Goal: Information Seeking & Learning: Learn about a topic

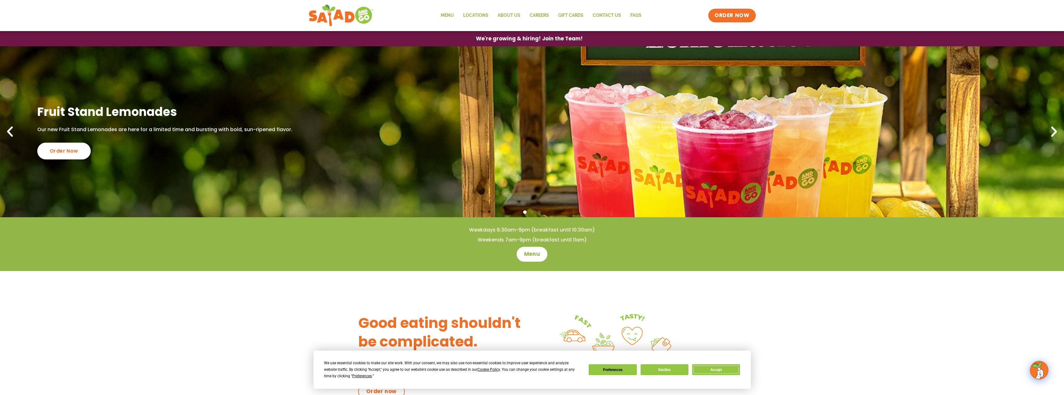
click at [707, 368] on button "Accept" at bounding box center [716, 369] width 48 height 11
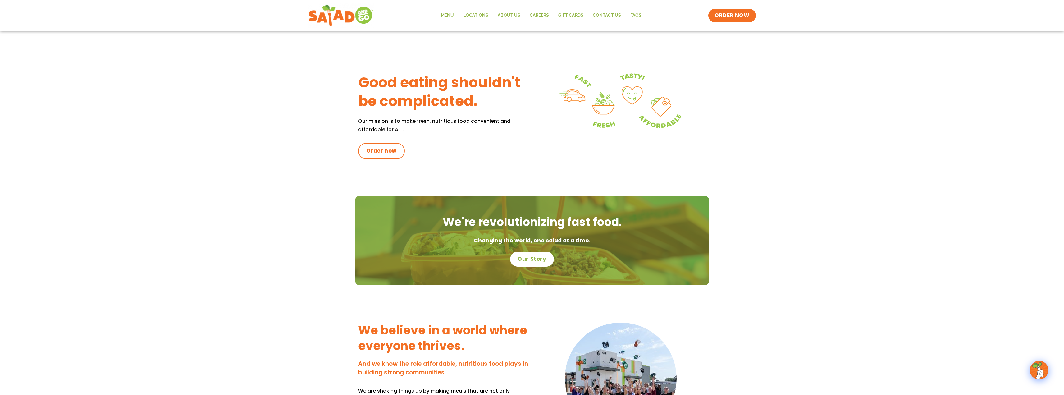
scroll to position [248, 0]
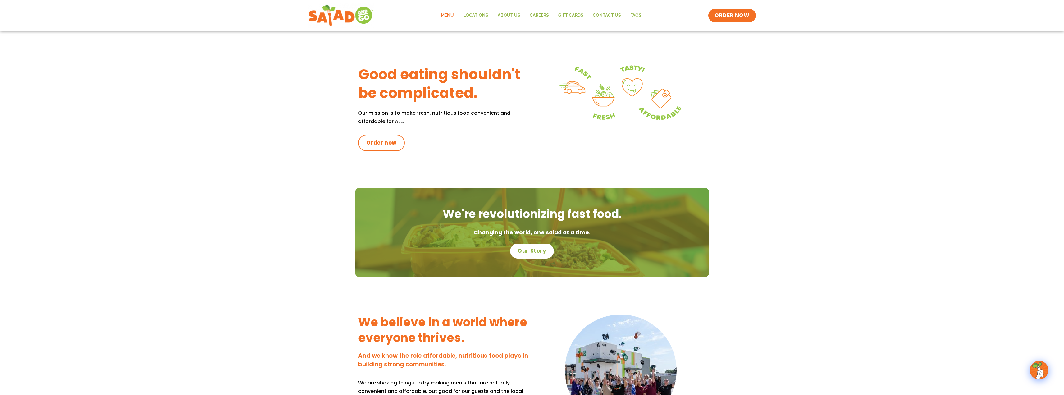
click at [450, 16] on link "Menu" at bounding box center [447, 15] width 22 height 14
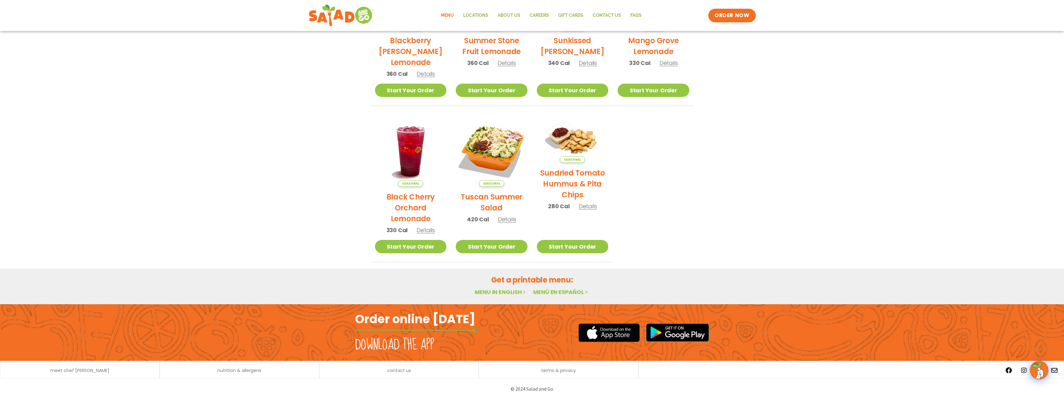
scroll to position [221, 0]
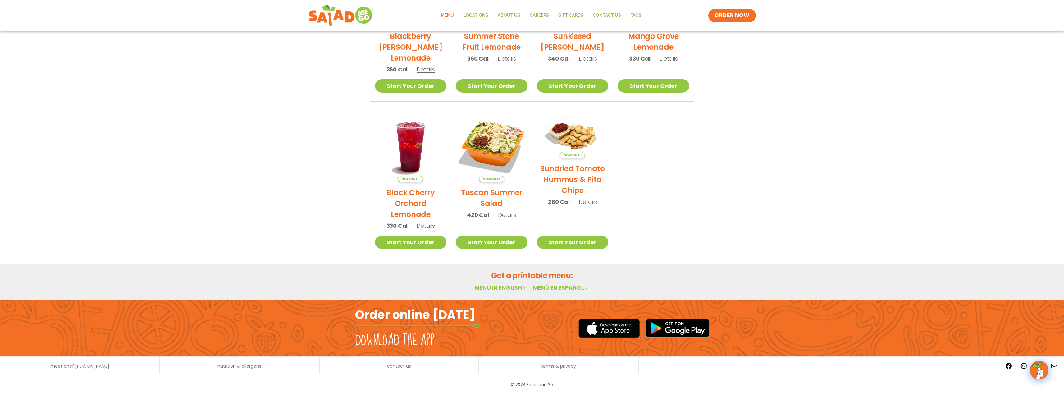
click at [510, 291] on link "Menu in English" at bounding box center [500, 287] width 52 height 8
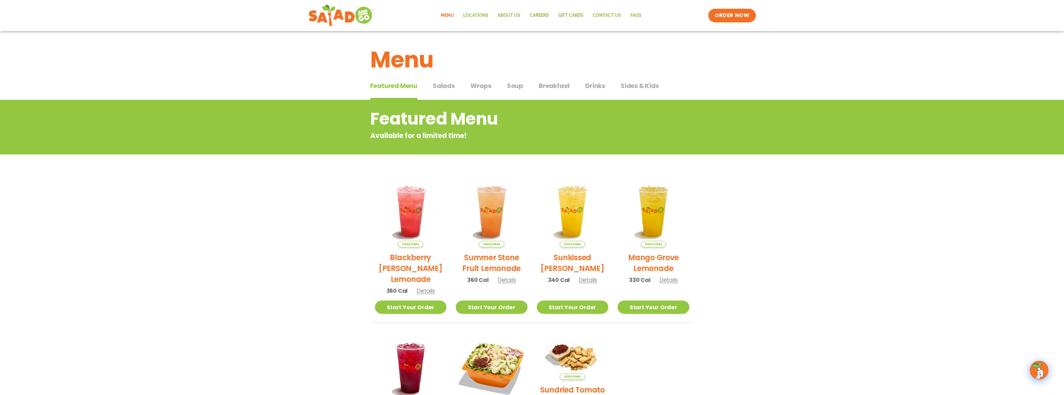
click at [442, 88] on span "Salads" at bounding box center [444, 85] width 22 height 9
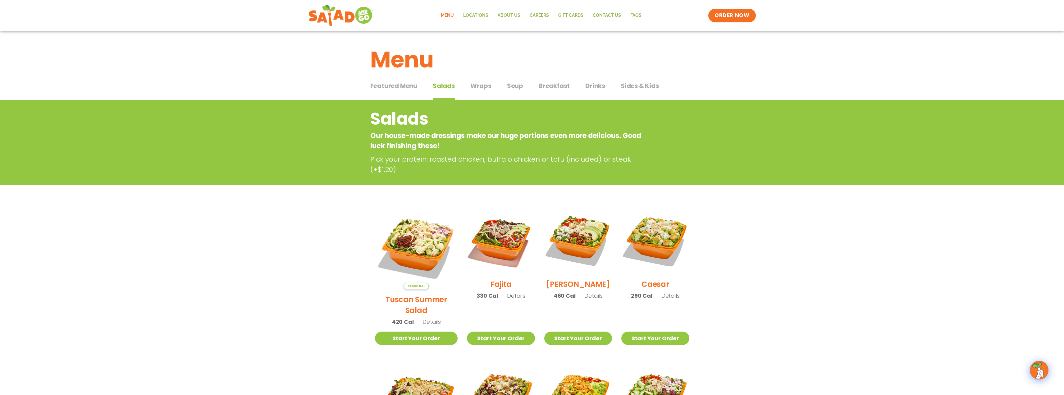
click at [484, 88] on span "Wraps" at bounding box center [480, 85] width 21 height 9
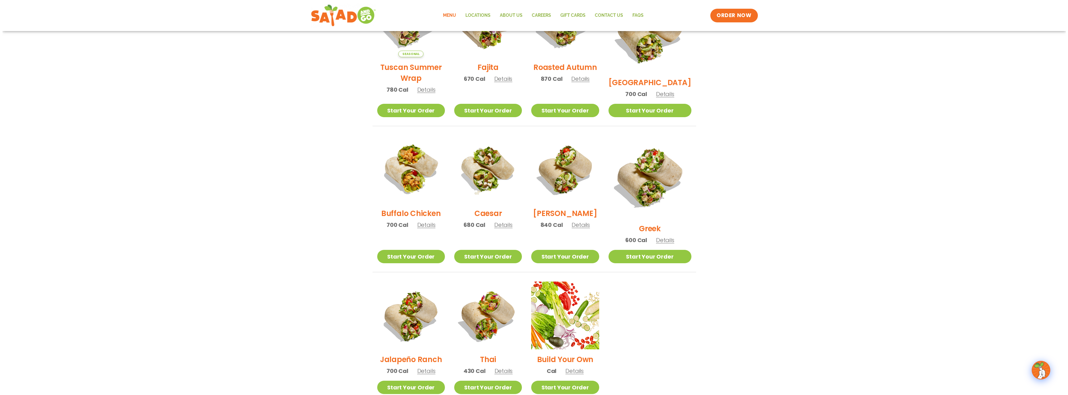
scroll to position [217, 0]
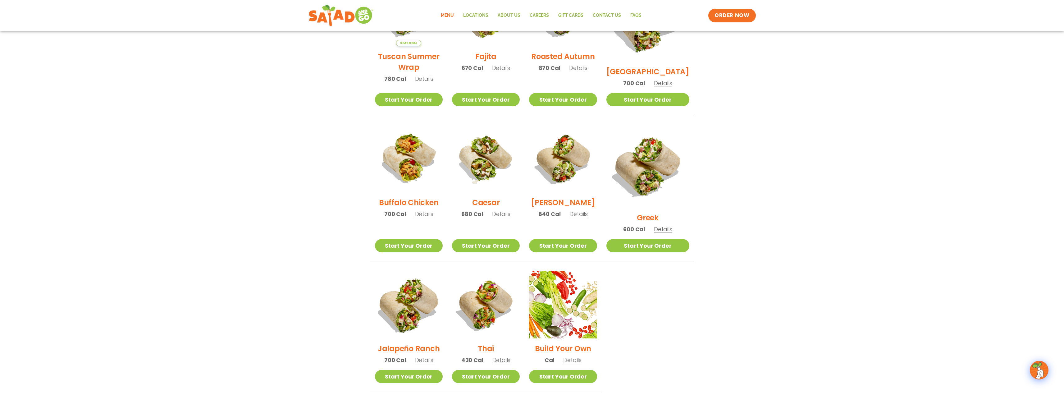
click at [413, 296] on img at bounding box center [408, 304] width 79 height 79
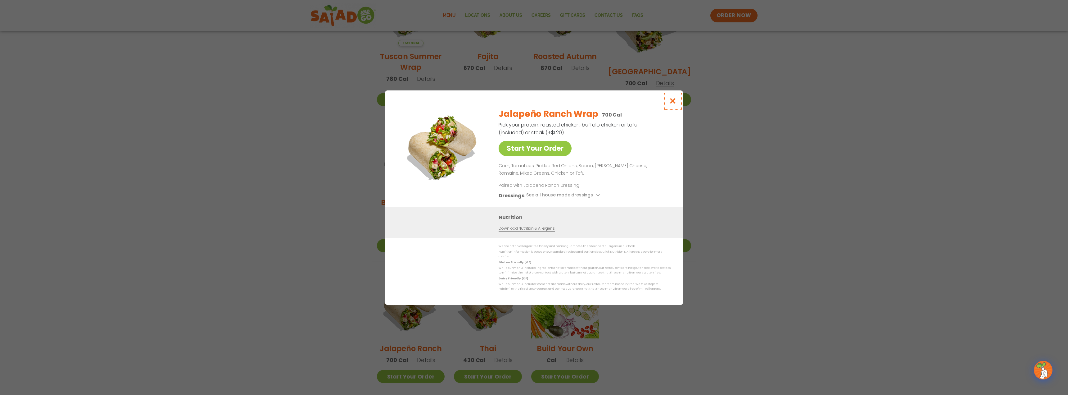
click at [672, 103] on icon "Close modal" at bounding box center [673, 101] width 8 height 7
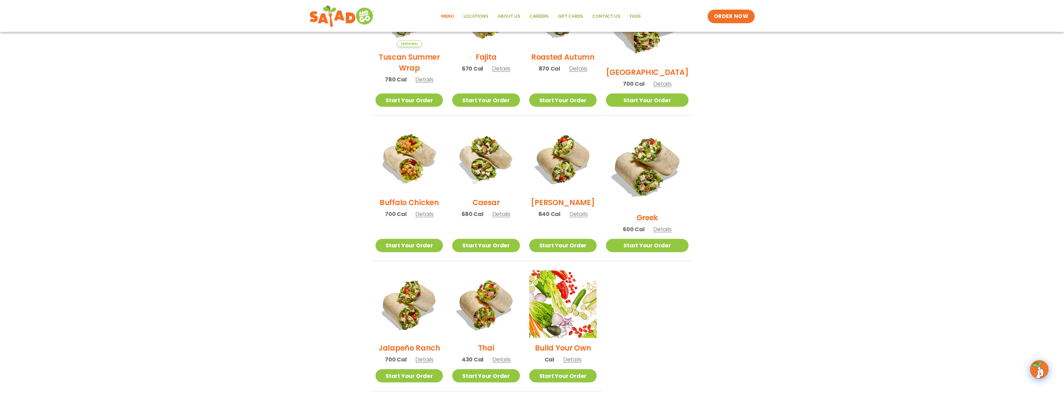
scroll to position [207, 0]
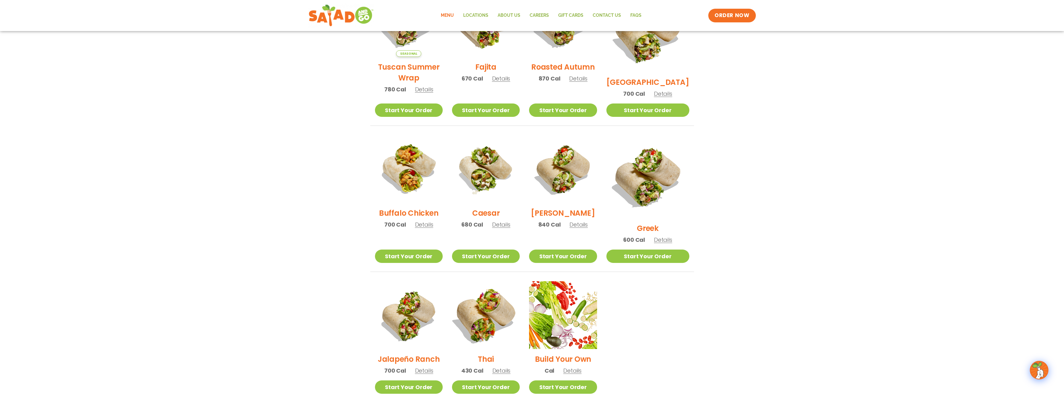
click at [490, 308] on img at bounding box center [485, 314] width 79 height 79
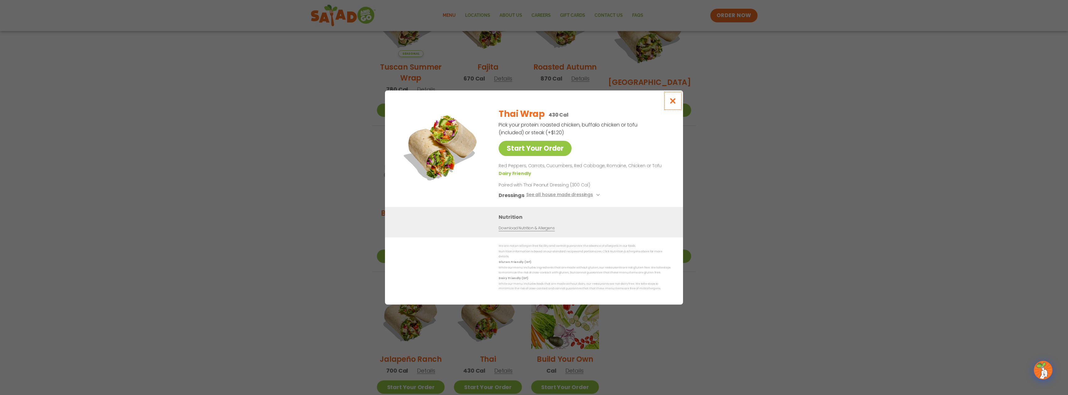
click at [672, 104] on icon "Close modal" at bounding box center [673, 101] width 8 height 7
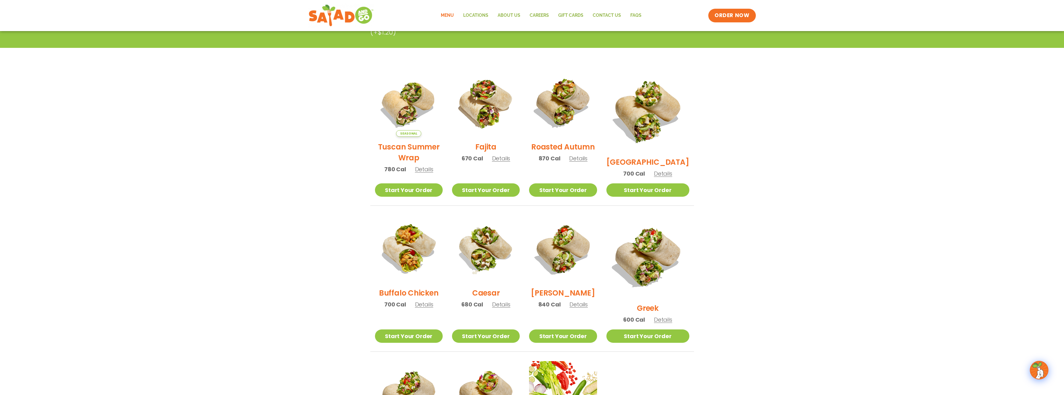
scroll to position [114, 0]
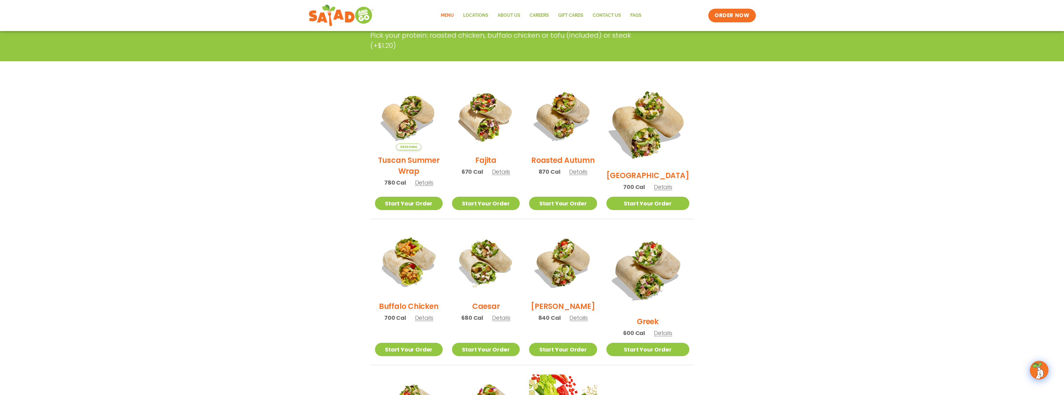
click at [651, 130] on img at bounding box center [647, 123] width 97 height 97
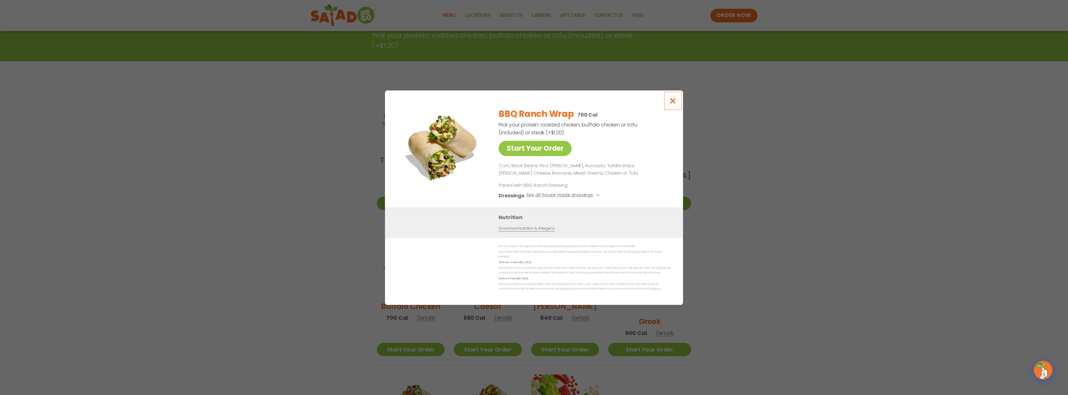
click at [673, 102] on icon "Close modal" at bounding box center [673, 101] width 8 height 7
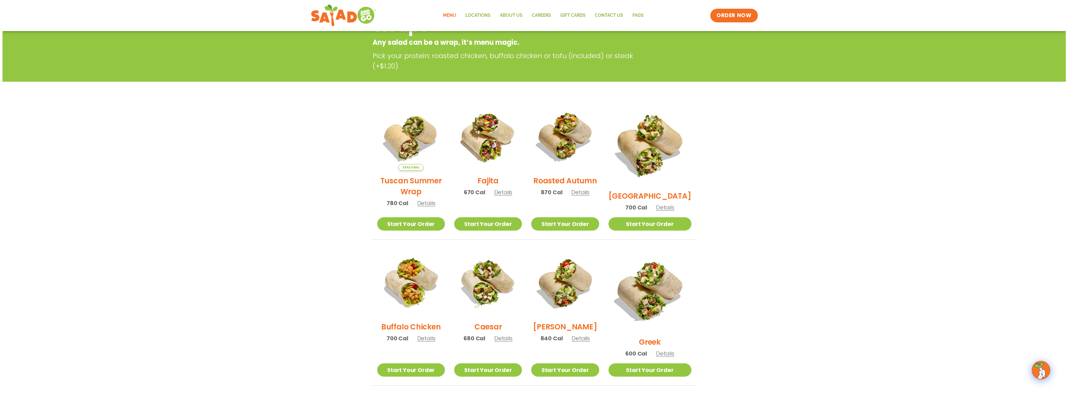
scroll to position [83, 0]
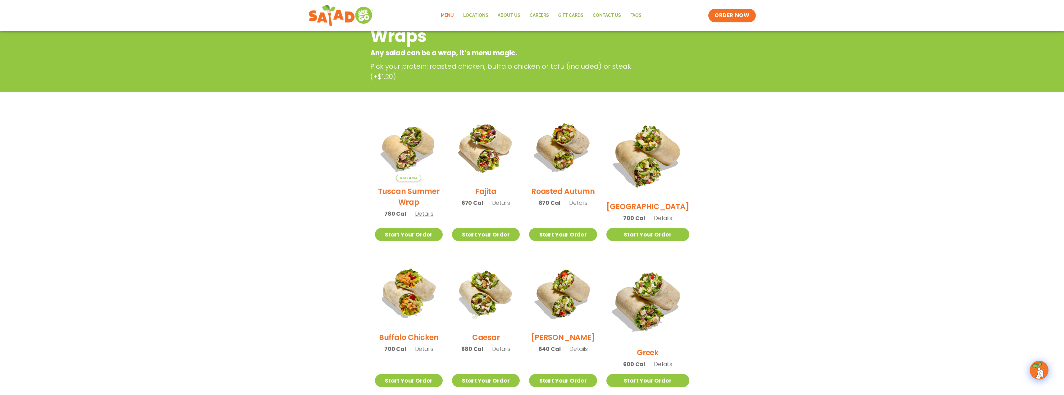
click at [571, 338] on h2 "Cobb" at bounding box center [563, 337] width 64 height 11
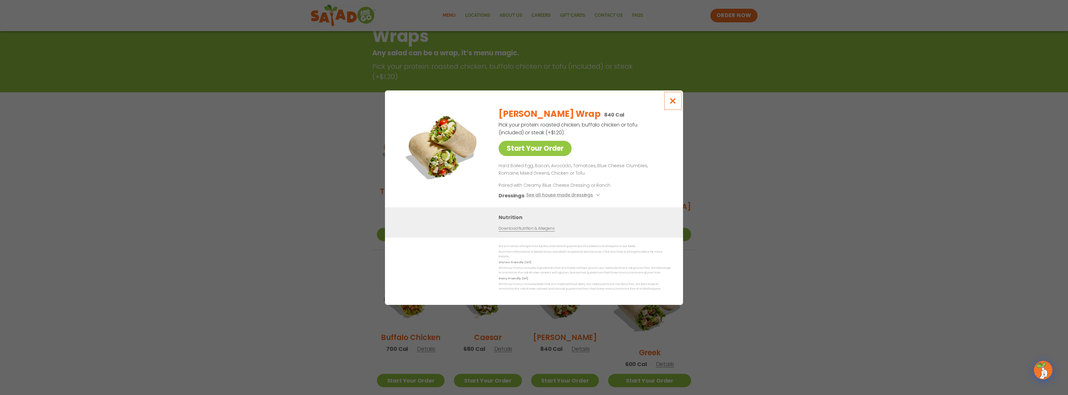
click at [674, 103] on icon "Close modal" at bounding box center [673, 101] width 8 height 7
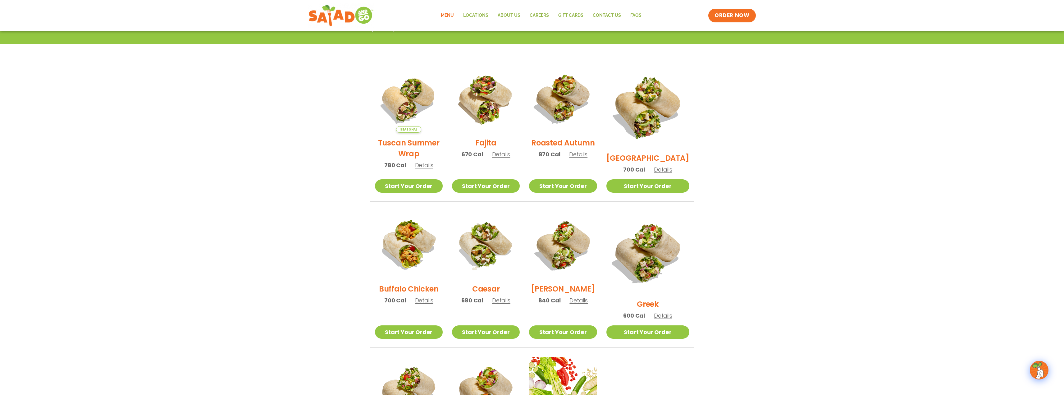
scroll to position [131, 0]
click at [645, 107] on img at bounding box center [647, 106] width 97 height 97
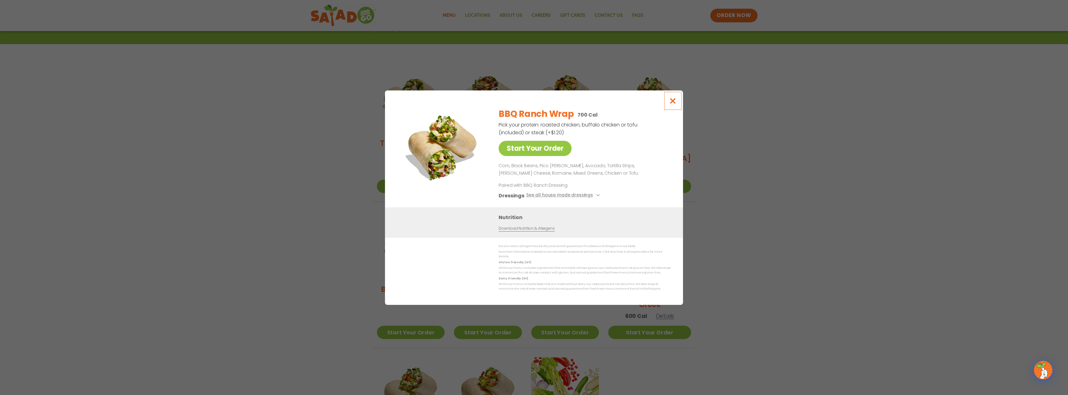
click at [674, 102] on icon "Close modal" at bounding box center [673, 101] width 8 height 7
